Goal: Information Seeking & Learning: Find specific fact

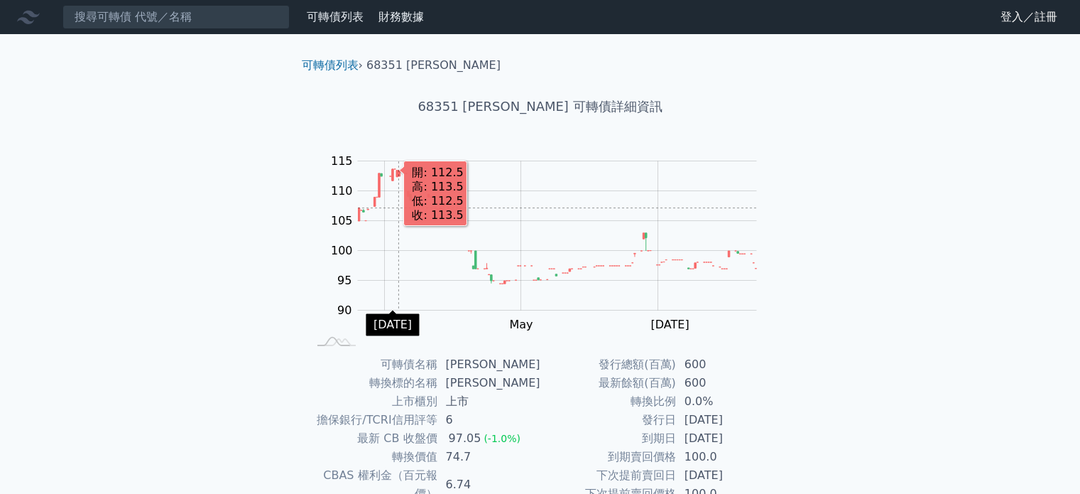
scroll to position [164, 0]
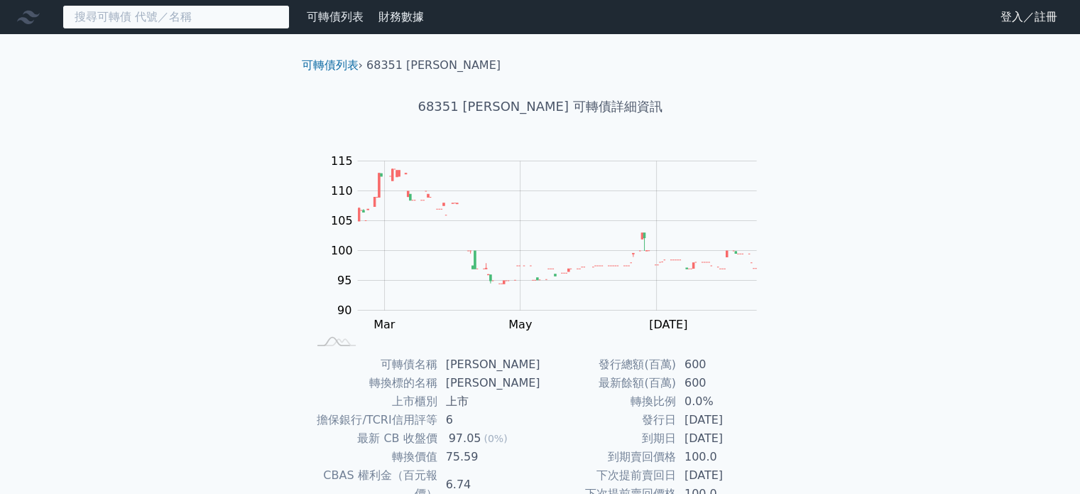
click at [242, 13] on input at bounding box center [176, 17] width 227 height 24
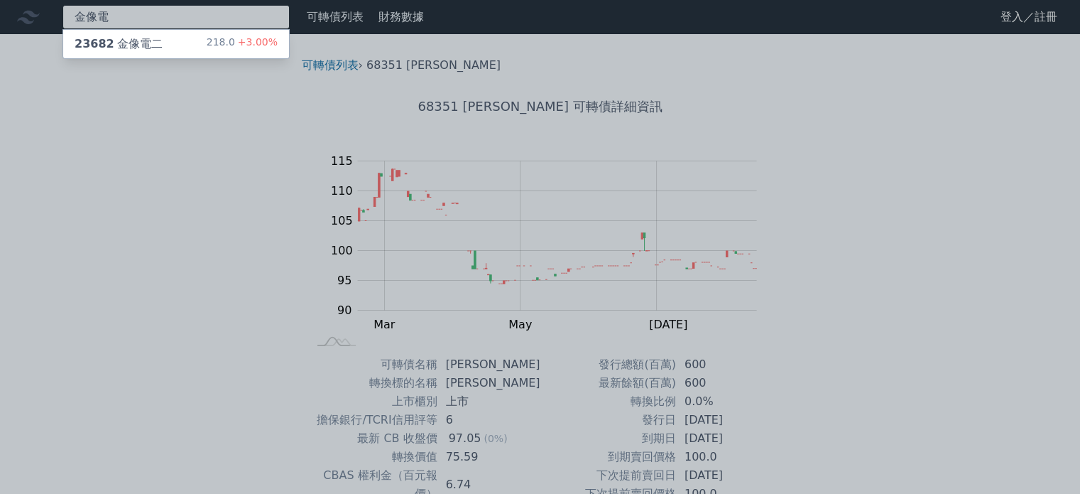
type input "金像電"
click at [212, 45] on div "金像電 23682 金像電二 218.0 +3.00% 可轉債列表 財務數據 可轉債列表 財務數據 登入／註冊 登入／註冊 可轉債列表 › 68351 圓裕一…" at bounding box center [540, 338] width 1080 height 676
click at [153, 48] on div "23682 金像電二" at bounding box center [119, 44] width 88 height 17
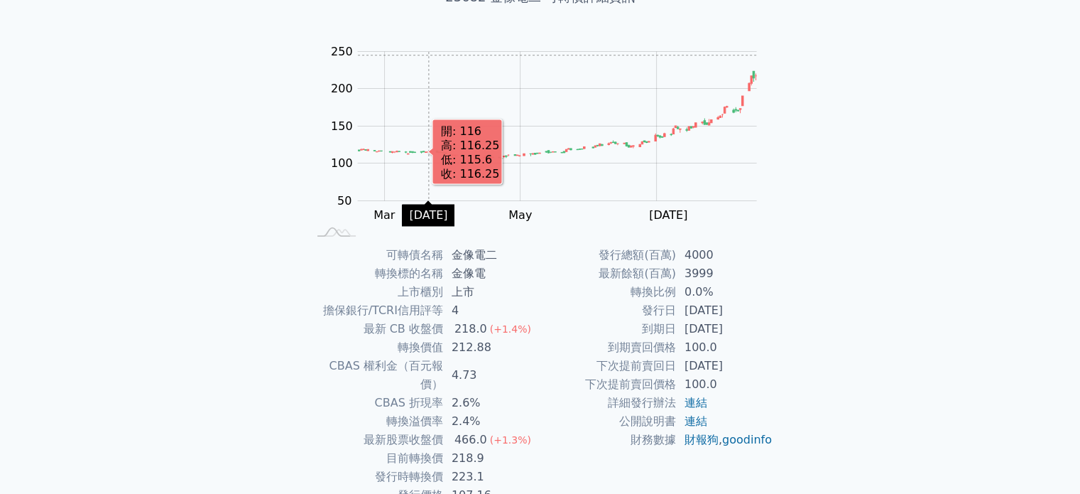
scroll to position [164, 0]
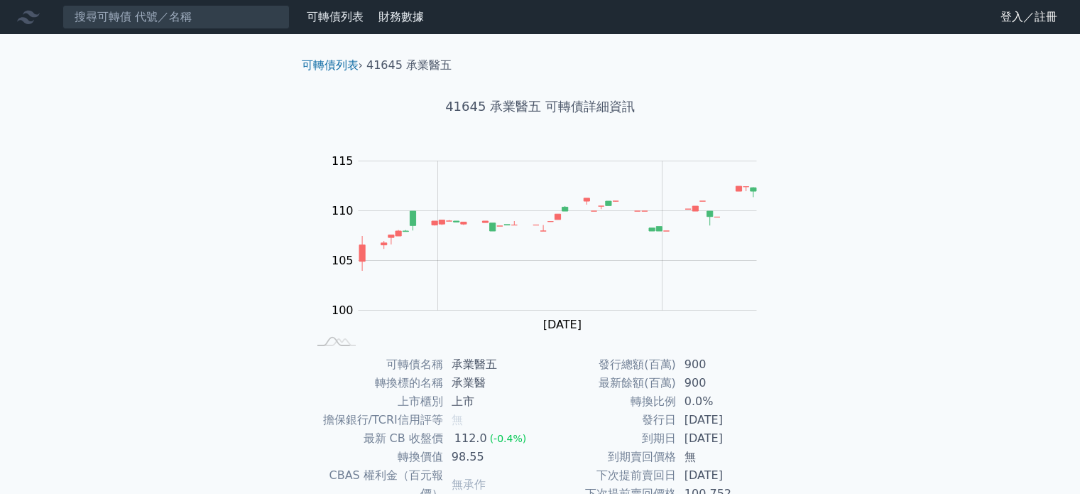
scroll to position [93, 0]
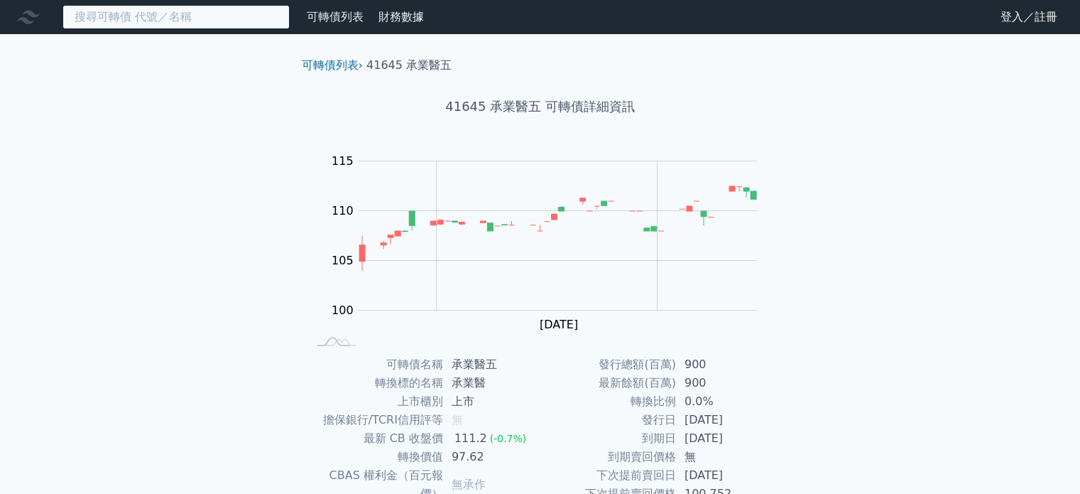
click at [212, 19] on input at bounding box center [176, 17] width 227 height 24
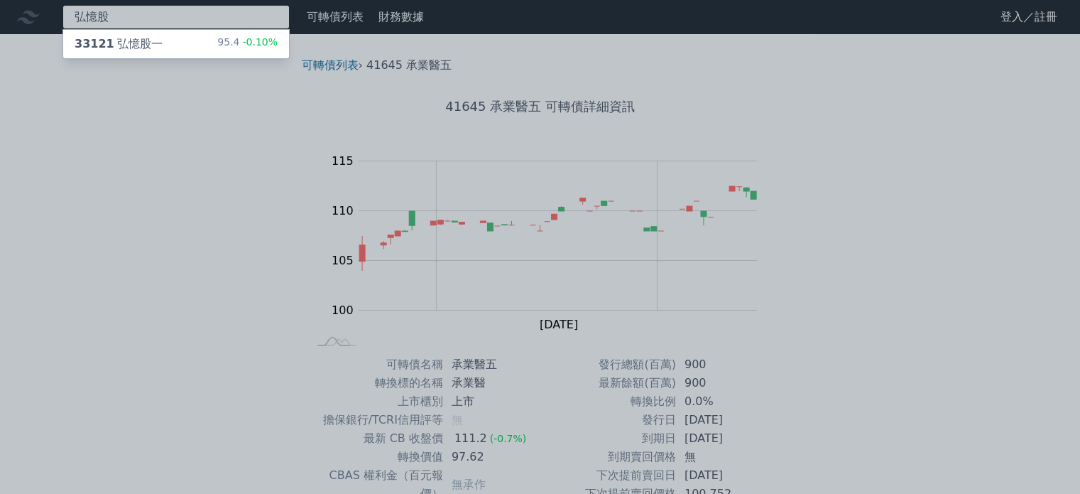
type input "弘憶股"
click at [148, 39] on div "33121 弘憶股一" at bounding box center [119, 44] width 88 height 17
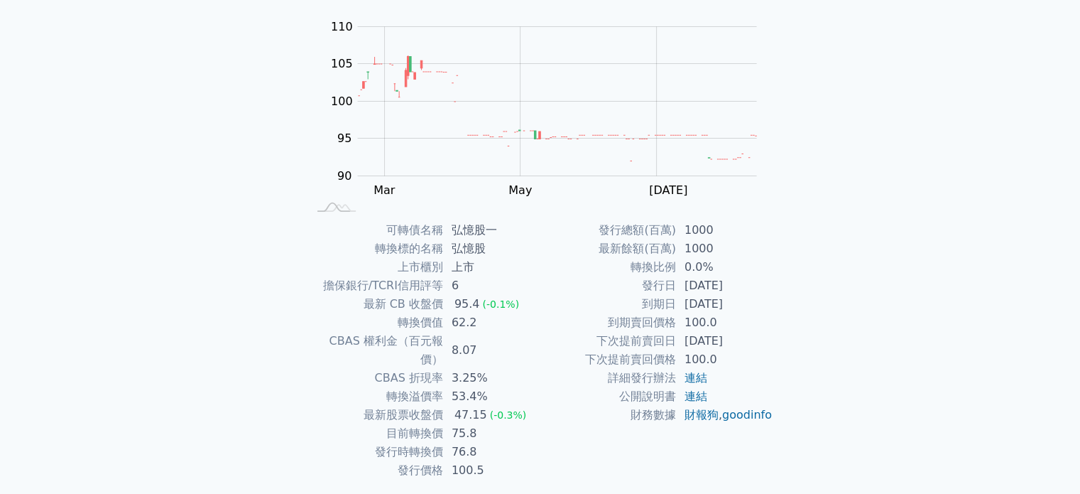
scroll to position [164, 0]
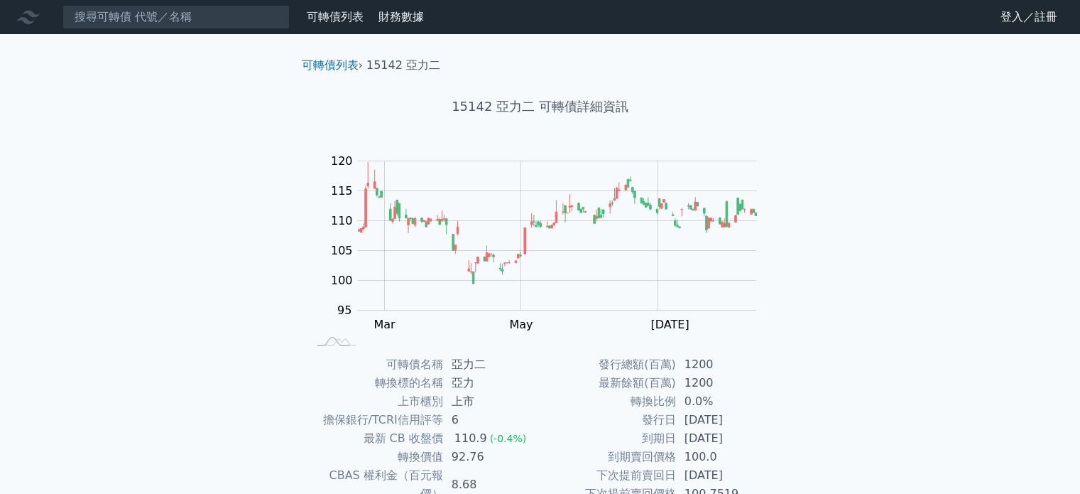
scroll to position [164, 0]
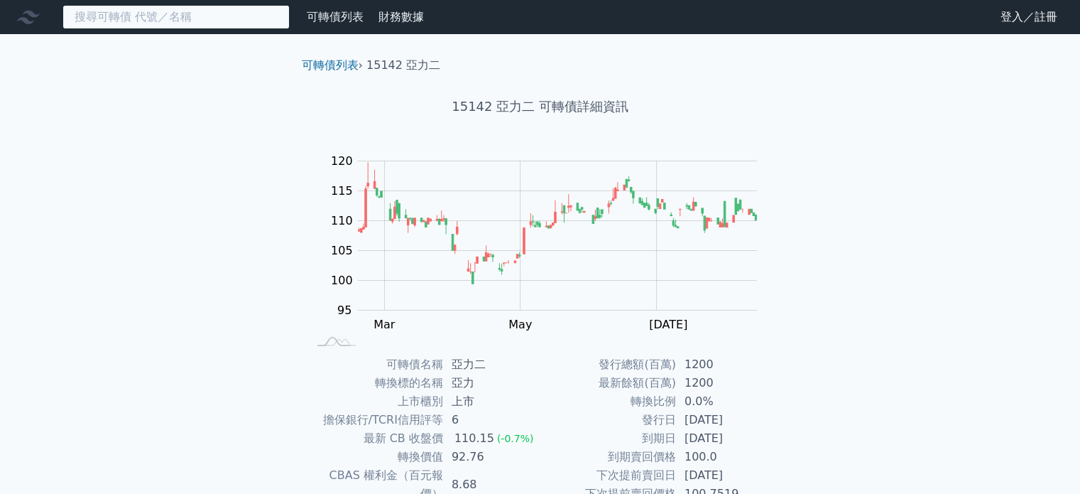
click at [196, 21] on input at bounding box center [176, 17] width 227 height 24
paste input "柏騰"
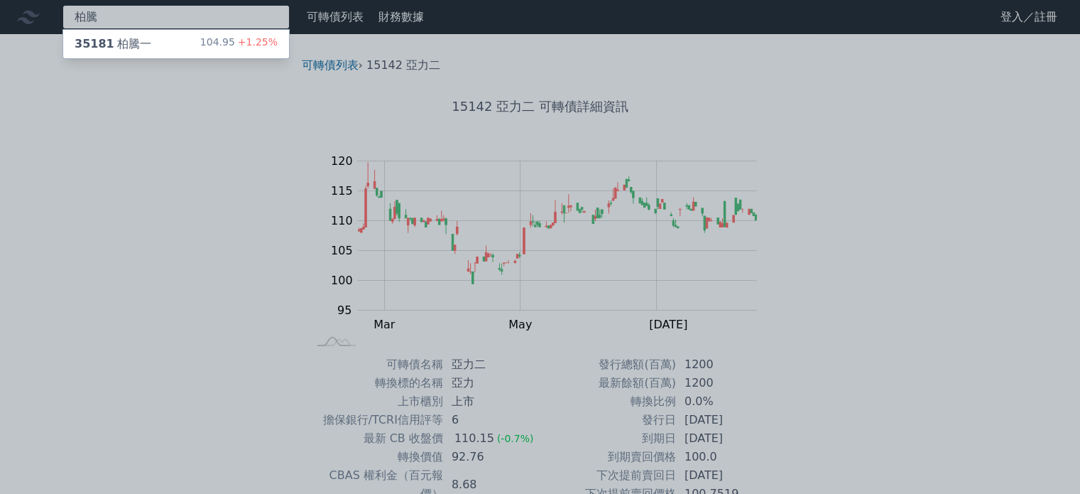
type input "柏騰"
click at [134, 45] on div "35181 柏騰一" at bounding box center [113, 44] width 77 height 17
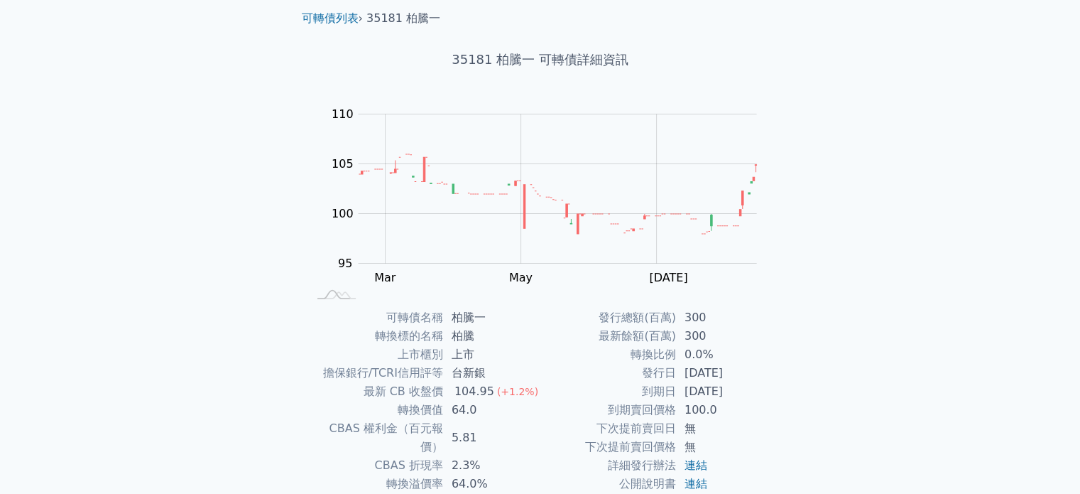
scroll to position [71, 0]
